Goal: Task Accomplishment & Management: Use online tool/utility

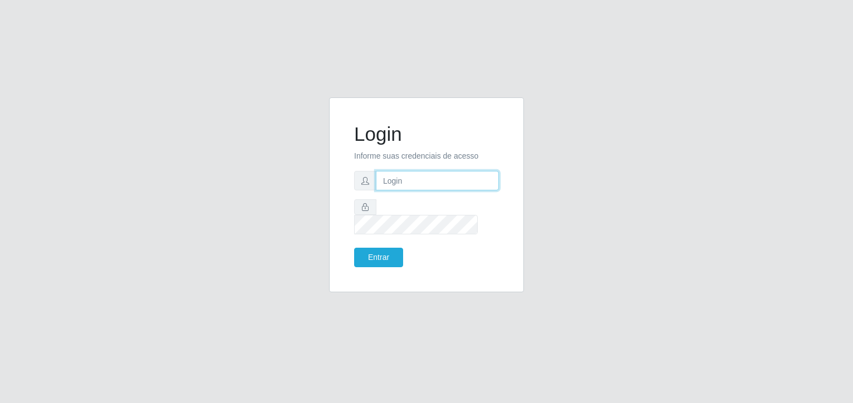
click at [405, 190] on input "text" at bounding box center [437, 180] width 123 height 19
type input "[EMAIL_ADDRESS][DOMAIN_NAME]"
click at [374, 248] on button "Entrar" at bounding box center [378, 257] width 49 height 19
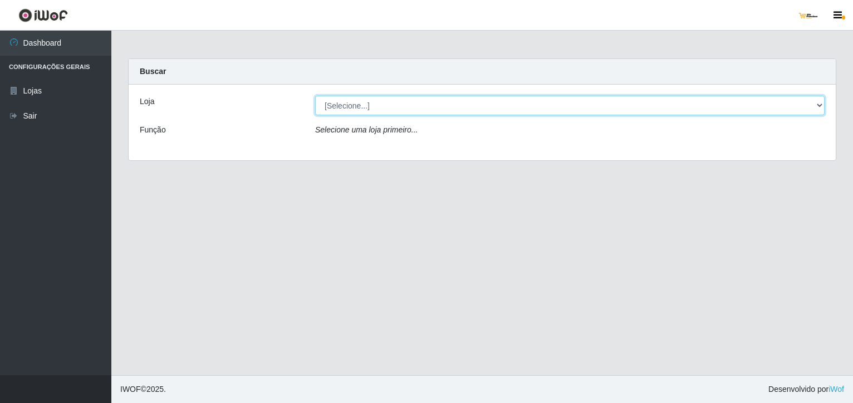
click at [488, 102] on select "[Selecione...] [GEOGRAPHIC_DATA]" at bounding box center [570, 105] width 510 height 19
select select "168"
click at [315, 96] on select "[Selecione...] [GEOGRAPHIC_DATA]" at bounding box center [570, 105] width 510 height 19
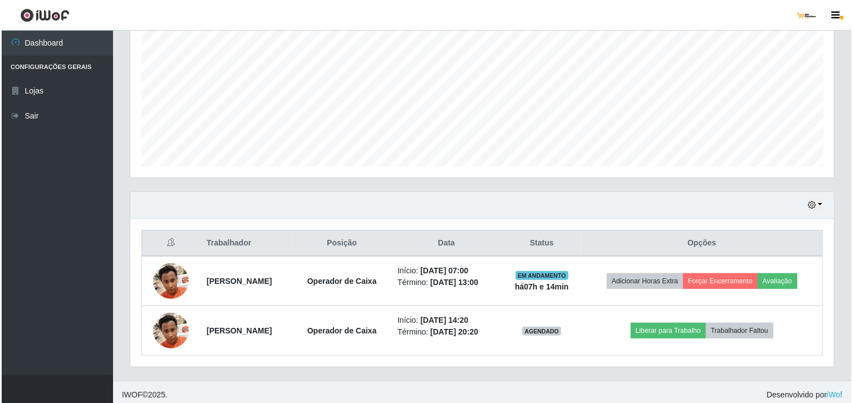
scroll to position [235, 0]
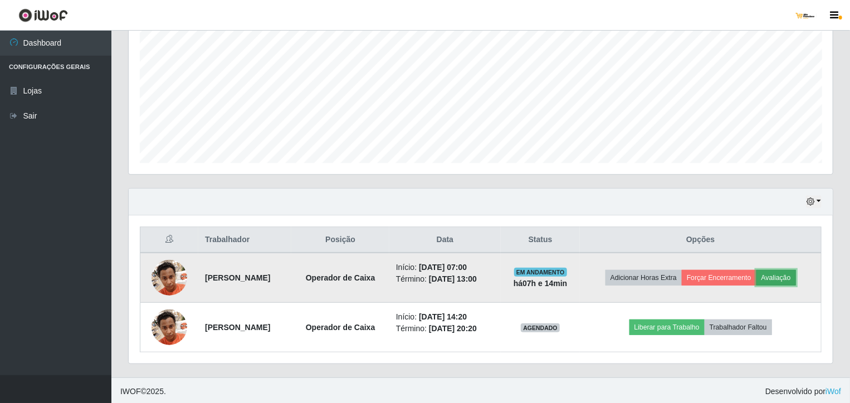
click at [780, 273] on button "Avaliação" at bounding box center [776, 278] width 40 height 16
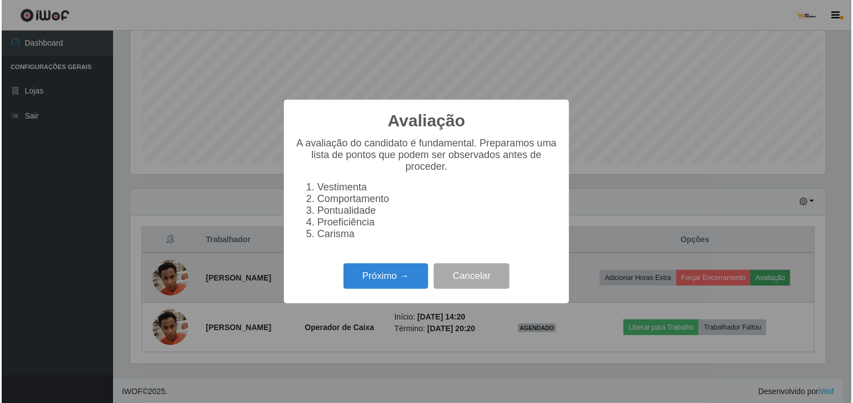
scroll to position [231, 699]
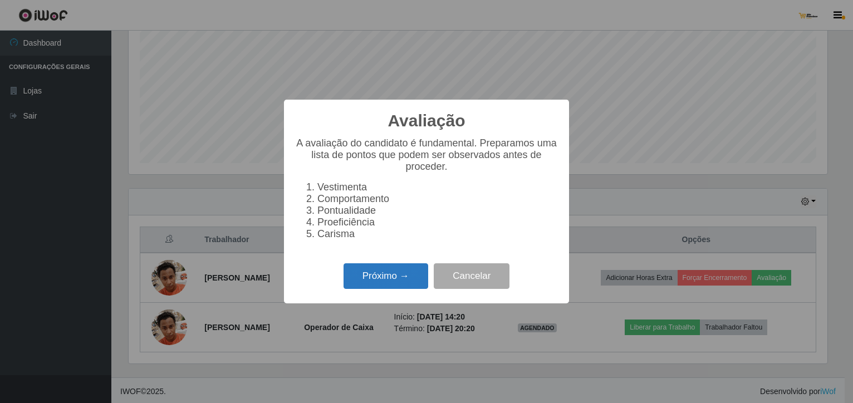
click at [396, 286] on button "Próximo →" at bounding box center [386, 276] width 85 height 26
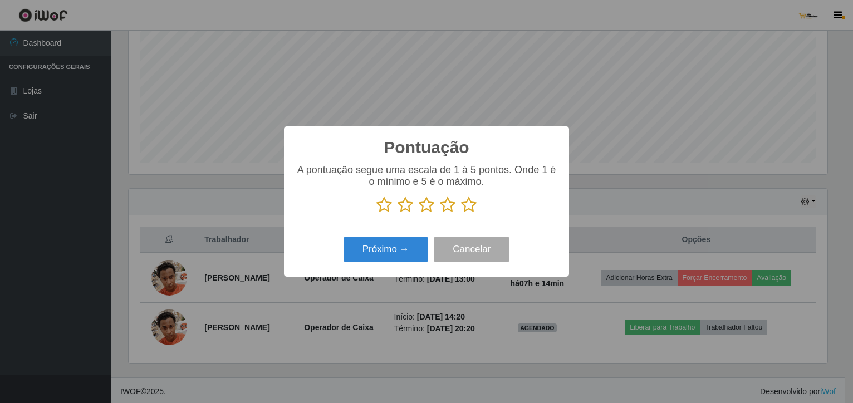
click at [422, 208] on icon at bounding box center [427, 205] width 16 height 17
click at [419, 213] on input "radio" at bounding box center [419, 213] width 0 height 0
click at [390, 253] on button "Próximo →" at bounding box center [386, 250] width 85 height 26
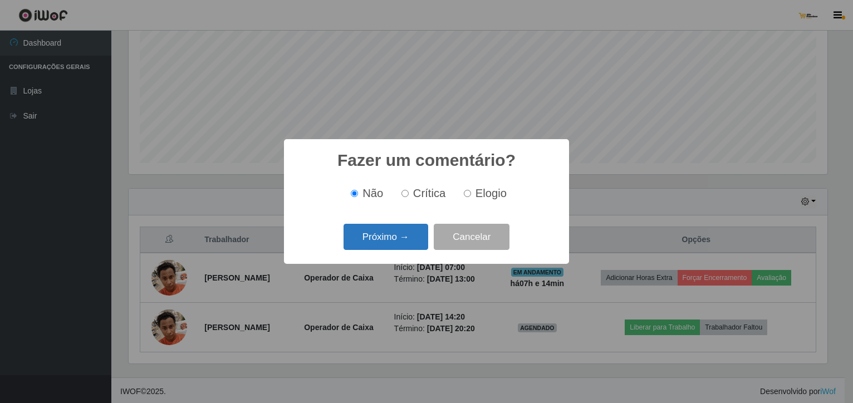
click at [387, 234] on button "Próximo →" at bounding box center [386, 237] width 85 height 26
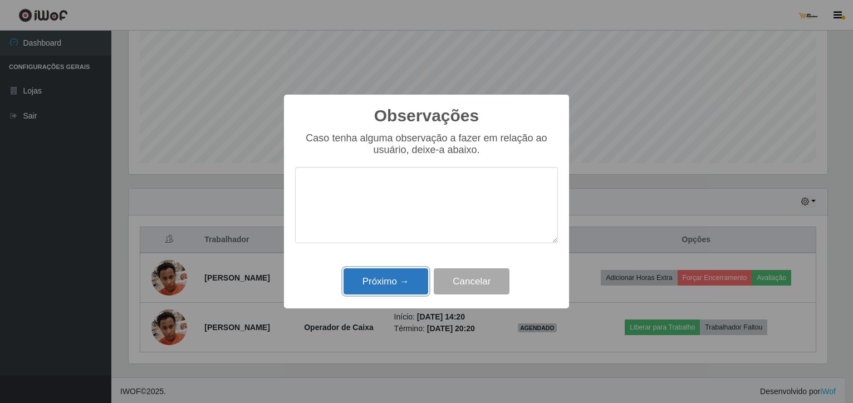
click at [369, 278] on button "Próximo →" at bounding box center [386, 281] width 85 height 26
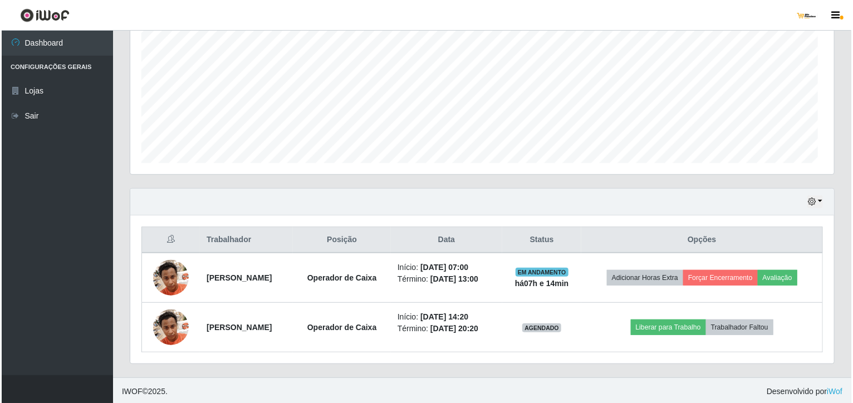
scroll to position [231, 704]
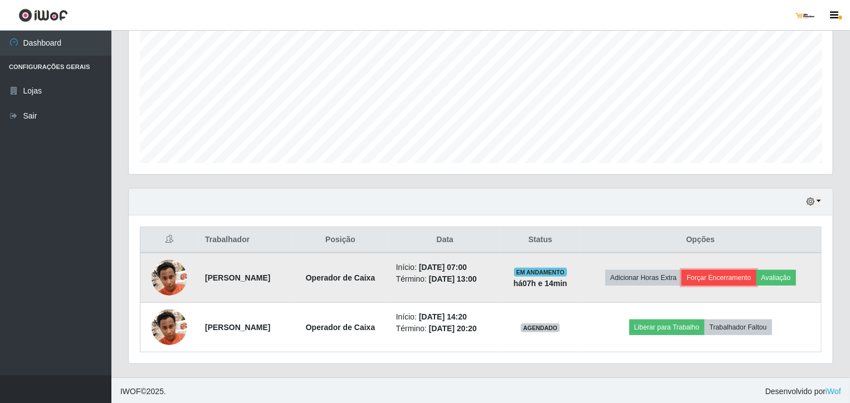
click at [713, 277] on button "Forçar Encerramento" at bounding box center [719, 278] width 75 height 16
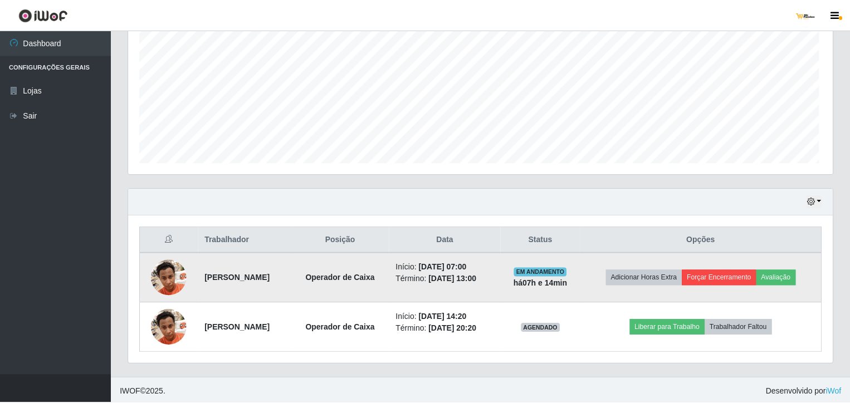
scroll to position [231, 699]
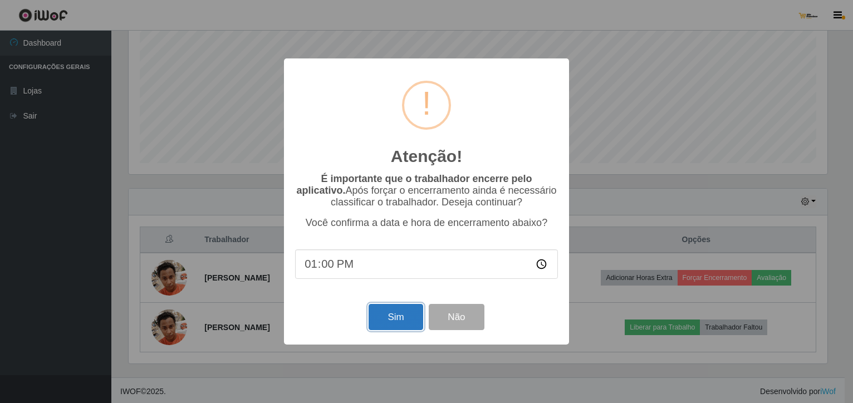
click at [397, 322] on button "Sim" at bounding box center [396, 317] width 54 height 26
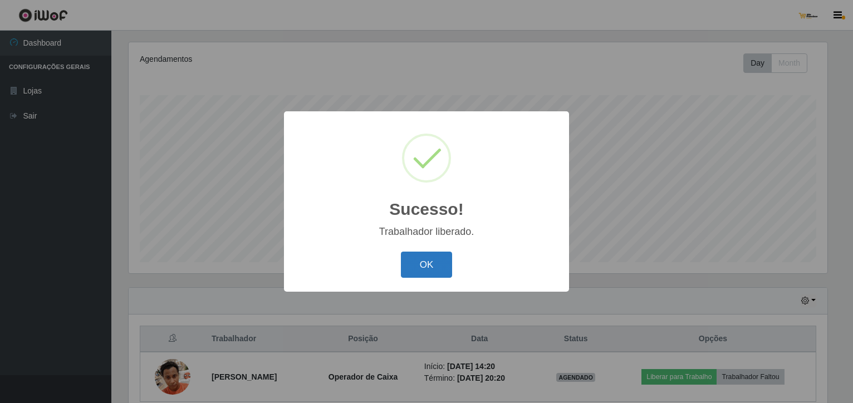
click at [412, 263] on button "OK" at bounding box center [427, 265] width 52 height 26
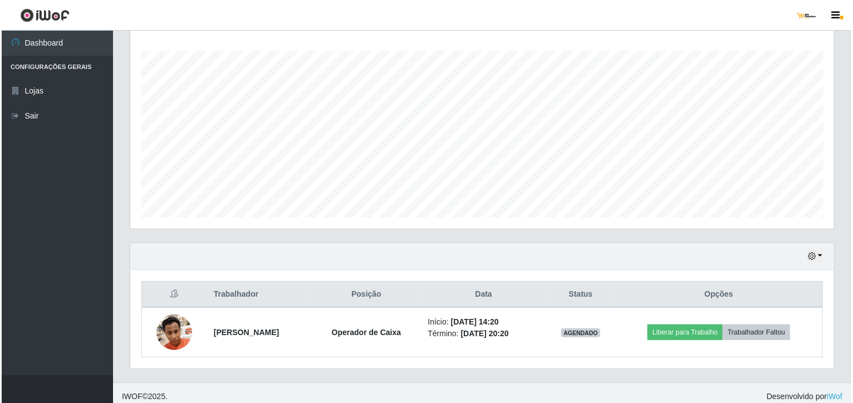
scroll to position [185, 0]
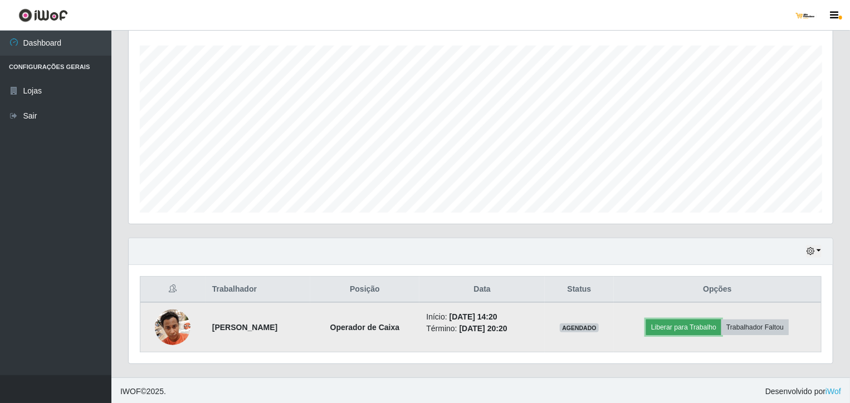
click at [682, 325] on button "Liberar para Trabalho" at bounding box center [683, 328] width 75 height 16
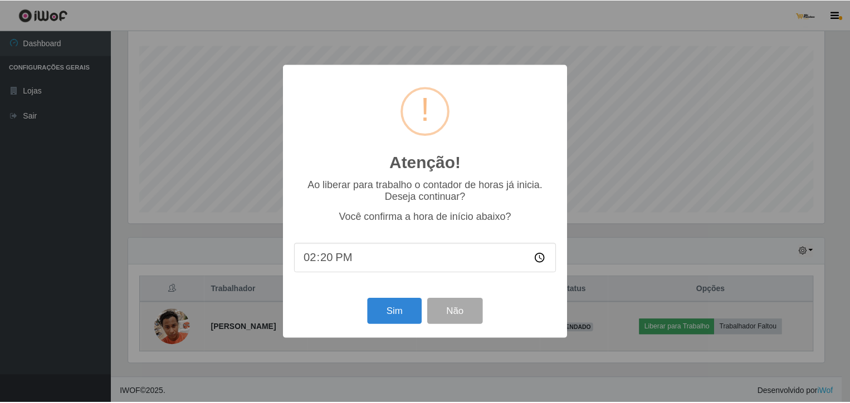
scroll to position [231, 699]
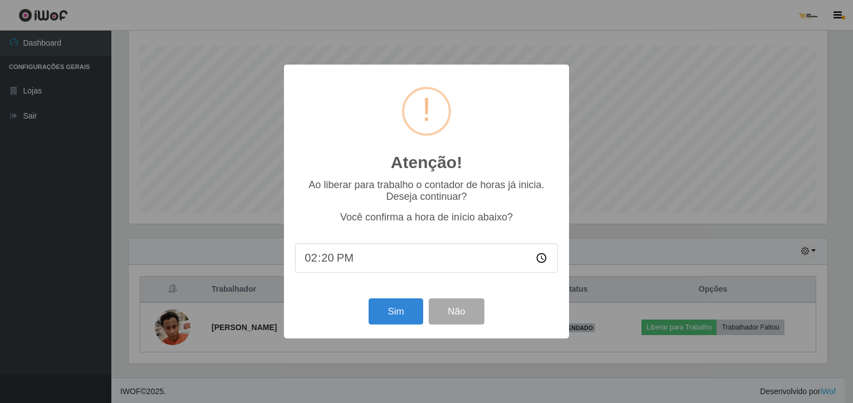
click at [604, 36] on div "Atenção! × Ao liberar para trabalho o contador de horas já inicia. Deseja conti…" at bounding box center [426, 201] width 853 height 403
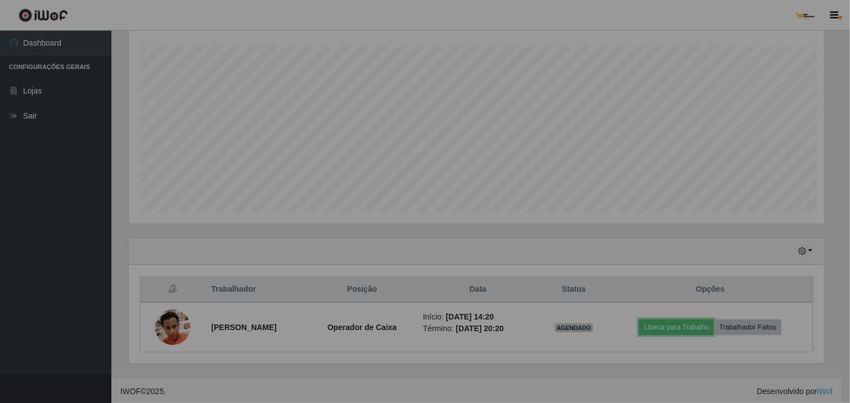
scroll to position [231, 704]
